Goal: Navigation & Orientation: Find specific page/section

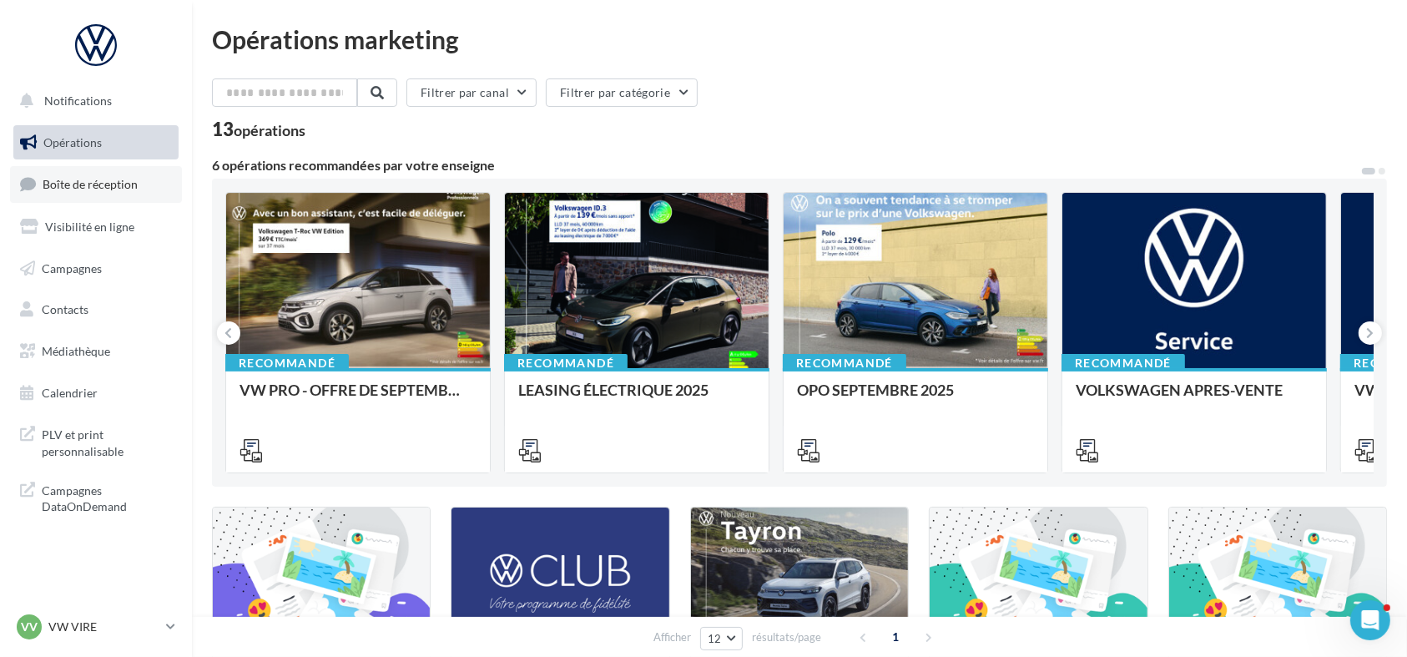
click at [118, 187] on span "Boîte de réception" at bounding box center [90, 184] width 95 height 14
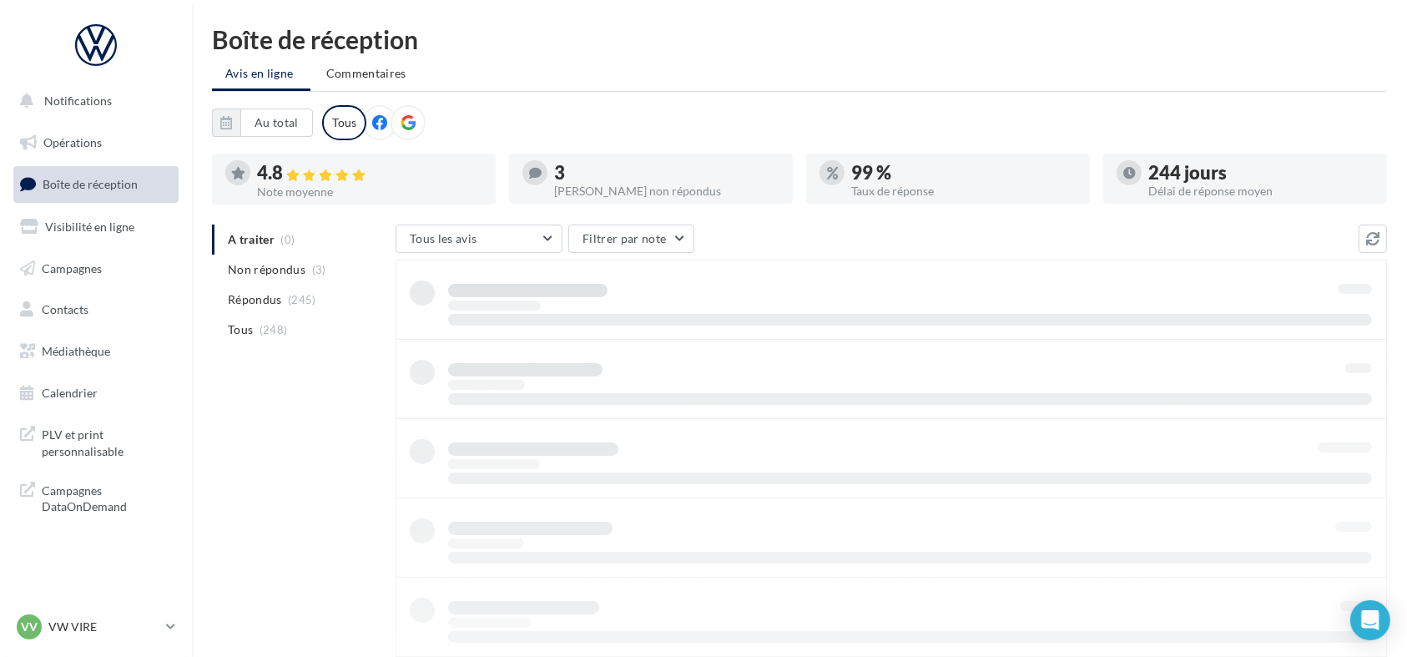
click at [118, 184] on span "Boîte de réception" at bounding box center [90, 184] width 95 height 14
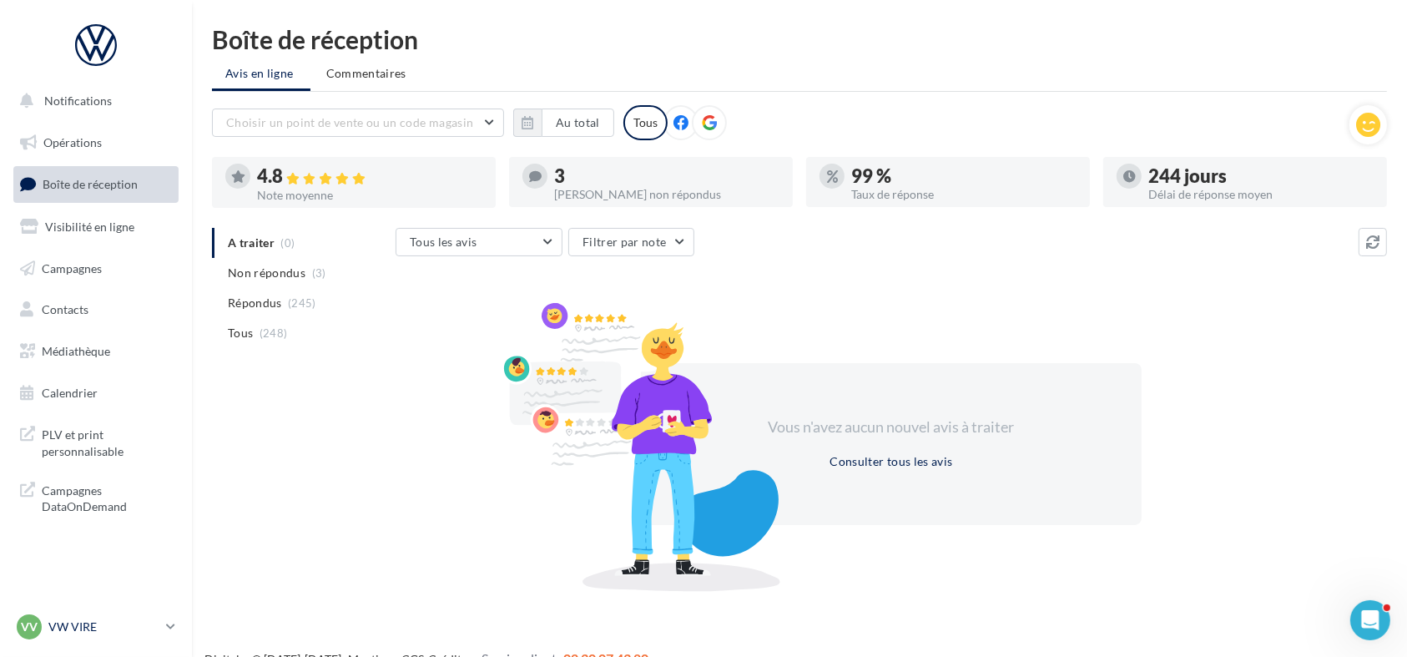
click at [43, 633] on div "VV VW VIRE vw-vir-lan" at bounding box center [88, 626] width 143 height 25
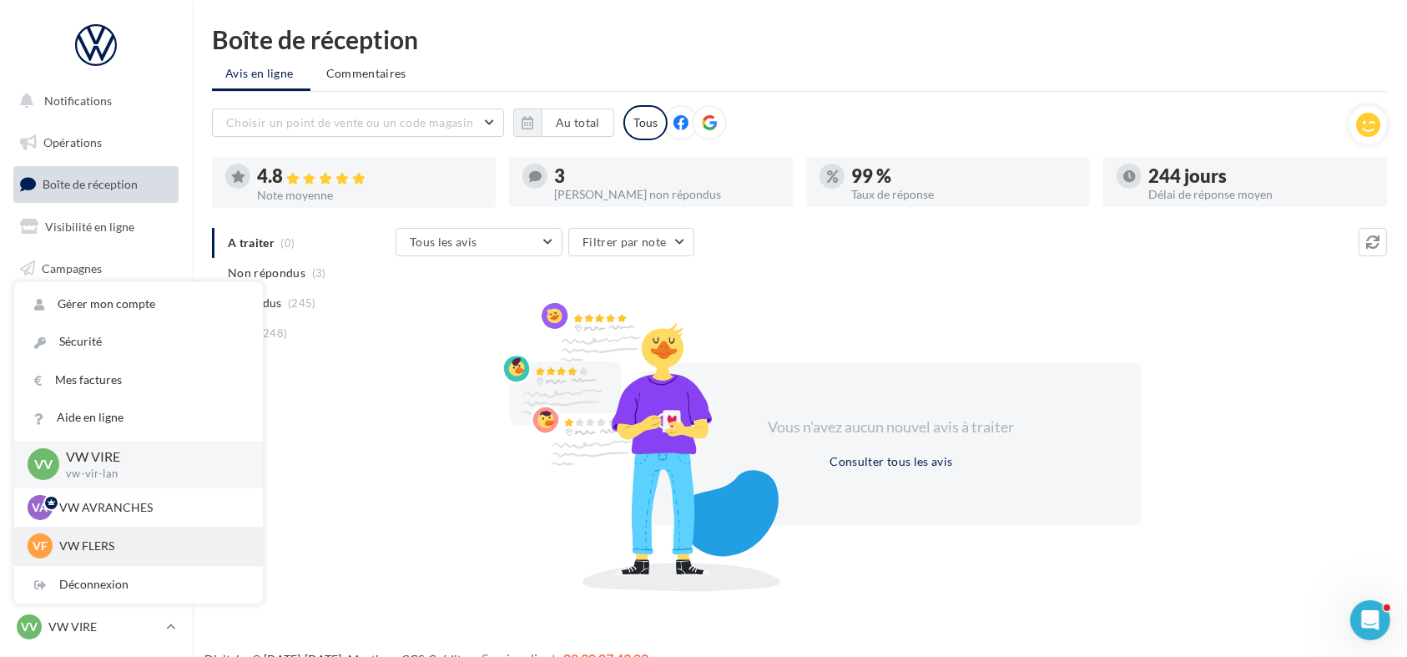
click at [63, 548] on p "VW FLERS" at bounding box center [151, 546] width 184 height 17
click at [61, 548] on p "VW FLERS" at bounding box center [151, 546] width 184 height 17
